Goal: Task Accomplishment & Management: Complete application form

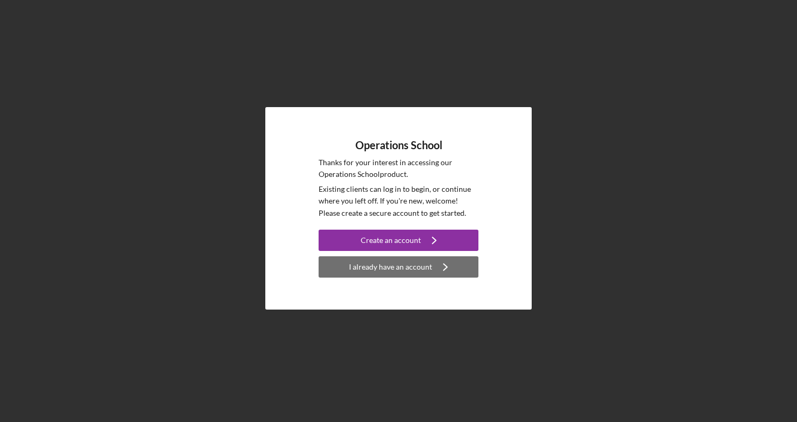
click at [387, 267] on div "I already have an account" at bounding box center [390, 266] width 83 height 21
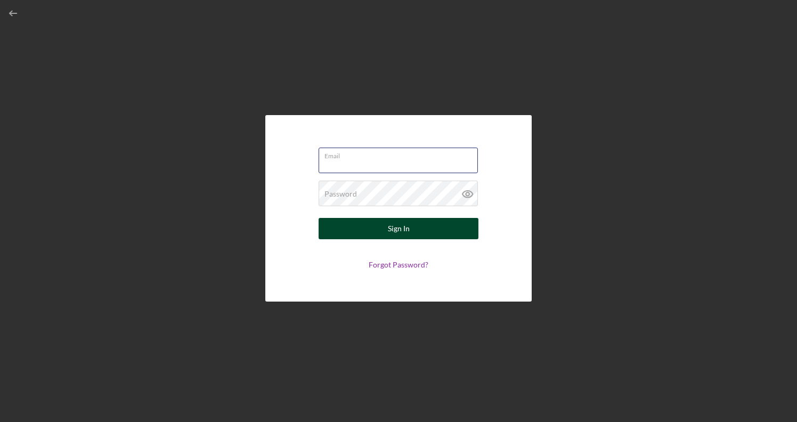
type input "[EMAIL_ADDRESS][DOMAIN_NAME]"
click at [399, 229] on button "Sign In" at bounding box center [399, 228] width 160 height 21
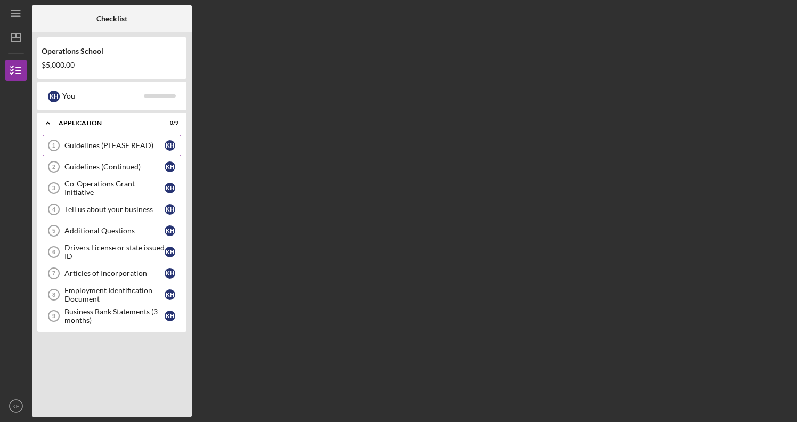
click at [148, 144] on div "Guidelines (PLEASE READ)" at bounding box center [114, 145] width 100 height 9
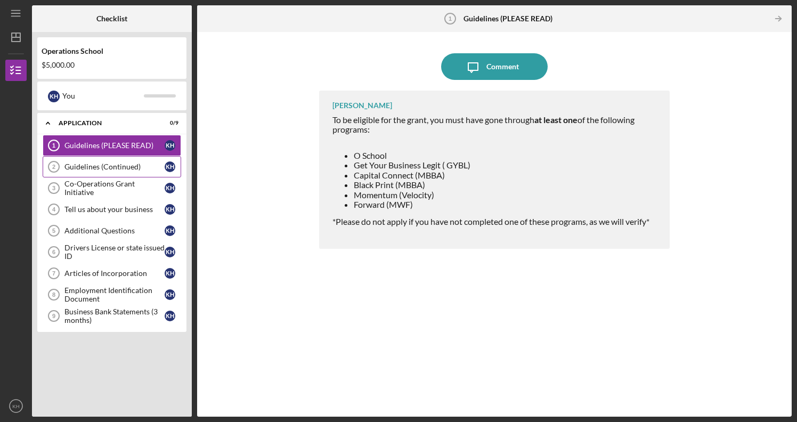
click at [153, 166] on div "Guidelines (Continued)" at bounding box center [114, 167] width 100 height 9
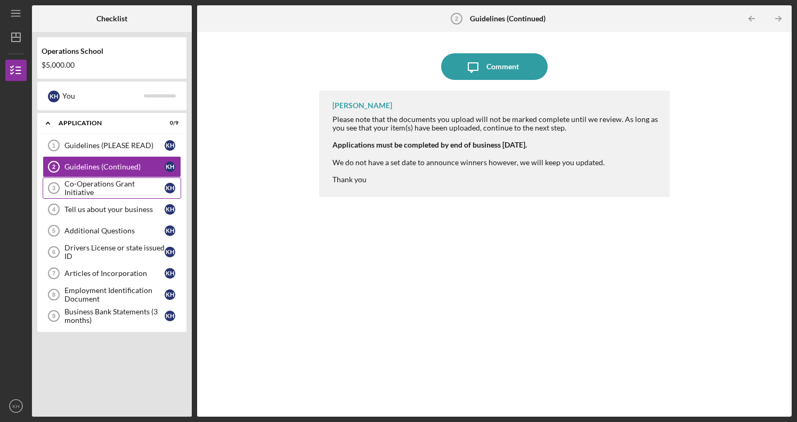
click at [165, 198] on link "Co-Operations Grant Initiative 3 Co-Operations Grant Initiative K H" at bounding box center [112, 187] width 139 height 21
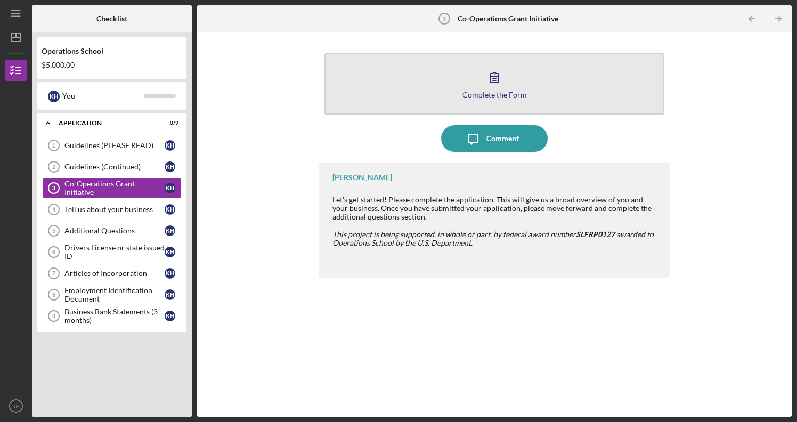
click at [485, 80] on icon "button" at bounding box center [494, 77] width 27 height 27
